Goal: Task Accomplishment & Management: Manage account settings

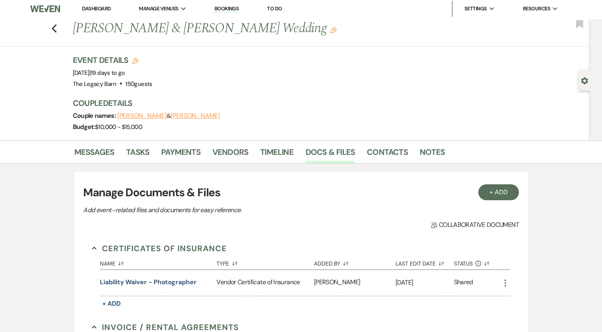
click at [61, 30] on div "Previous [PERSON_NAME] & [PERSON_NAME] Wedding Edit Bookmark" at bounding box center [293, 32] width 594 height 27
click at [55, 29] on icon "Previous" at bounding box center [54, 29] width 6 height 10
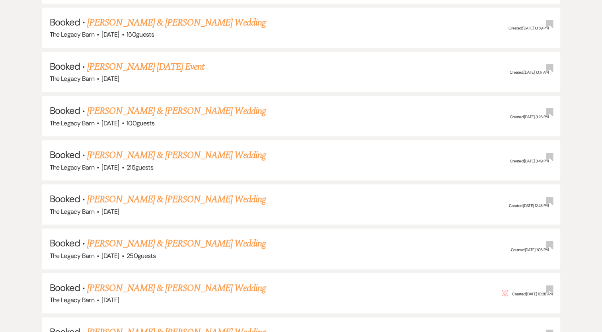
scroll to position [710, 0]
click at [159, 284] on link "[PERSON_NAME] & [PERSON_NAME] Wedding" at bounding box center [176, 288] width 178 height 14
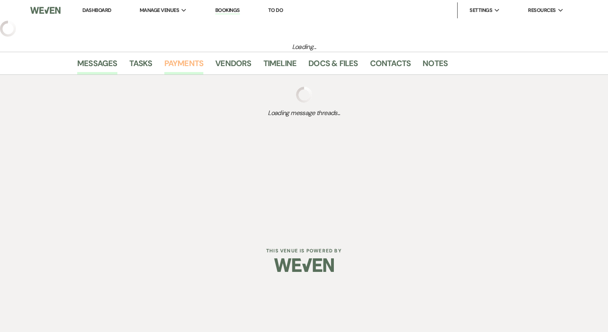
select select "6"
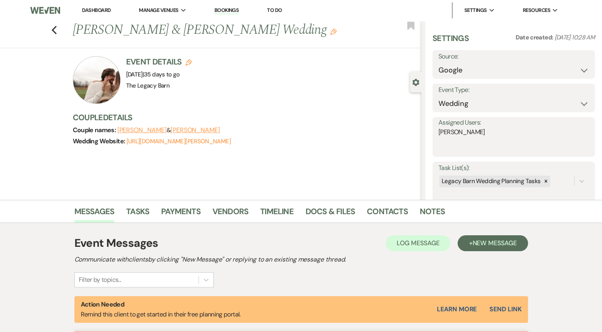
click at [176, 131] on button "[PERSON_NAME]" at bounding box center [195, 130] width 49 height 6
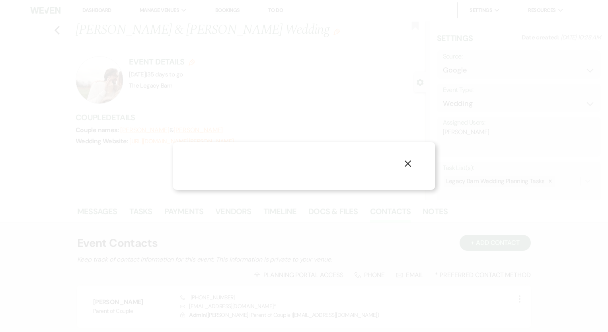
select select "1"
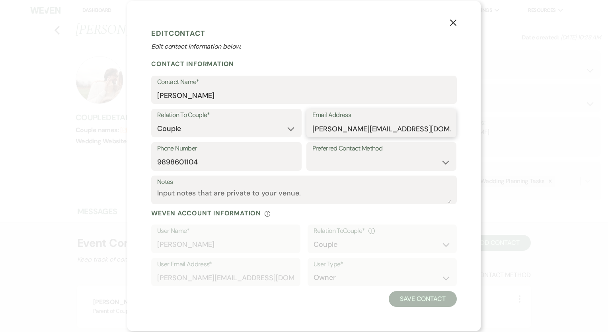
drag, startPoint x: 394, startPoint y: 129, endPoint x: 313, endPoint y: 134, distance: 81.0
click at [313, 134] on input "[PERSON_NAME][EMAIL_ADDRESS][DOMAIN_NAME]" at bounding box center [382, 129] width 139 height 16
click at [324, 131] on input "[PERSON_NAME][EMAIL_ADDRESS][DOMAIN_NAME]" at bounding box center [382, 129] width 139 height 16
drag, startPoint x: 392, startPoint y: 129, endPoint x: 310, endPoint y: 133, distance: 82.5
click at [310, 133] on div "Email Address [PERSON_NAME][EMAIL_ADDRESS][DOMAIN_NAME]" at bounding box center [382, 123] width 151 height 29
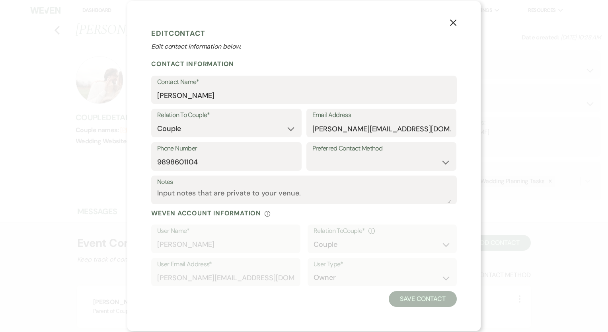
click at [454, 24] on icon "X" at bounding box center [453, 22] width 7 height 7
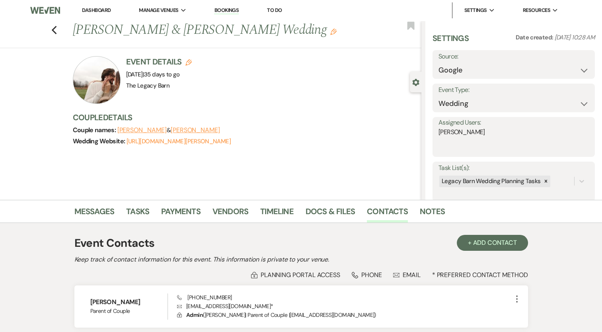
click at [53, 27] on div "Previous [PERSON_NAME] & [PERSON_NAME] Wedding Edit Bookmark" at bounding box center [209, 34] width 426 height 27
click at [57, 31] on icon "Previous" at bounding box center [54, 30] width 6 height 10
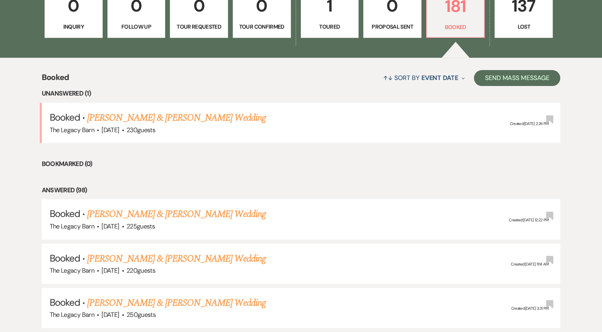
scroll to position [261, 0]
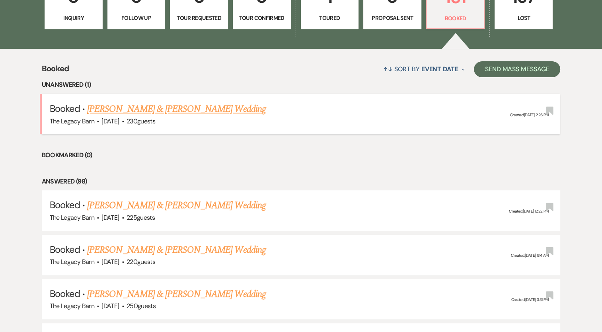
click at [140, 109] on link "[PERSON_NAME] & [PERSON_NAME] Wedding" at bounding box center [176, 109] width 178 height 14
